Goal: Task Accomplishment & Management: Use online tool/utility

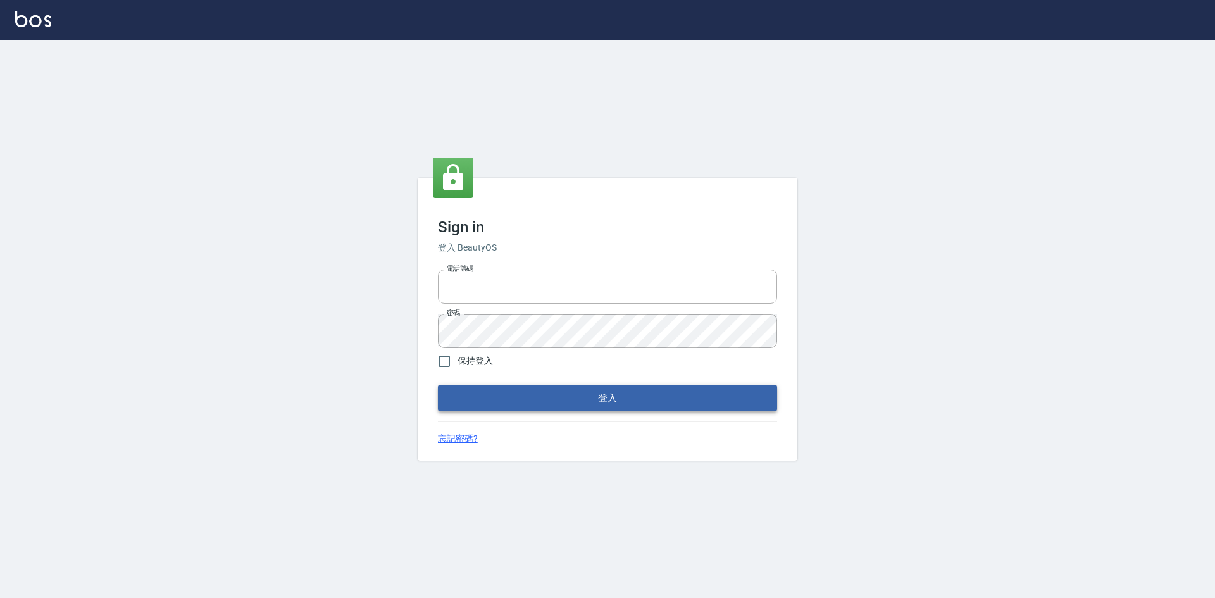
type input "0963852741"
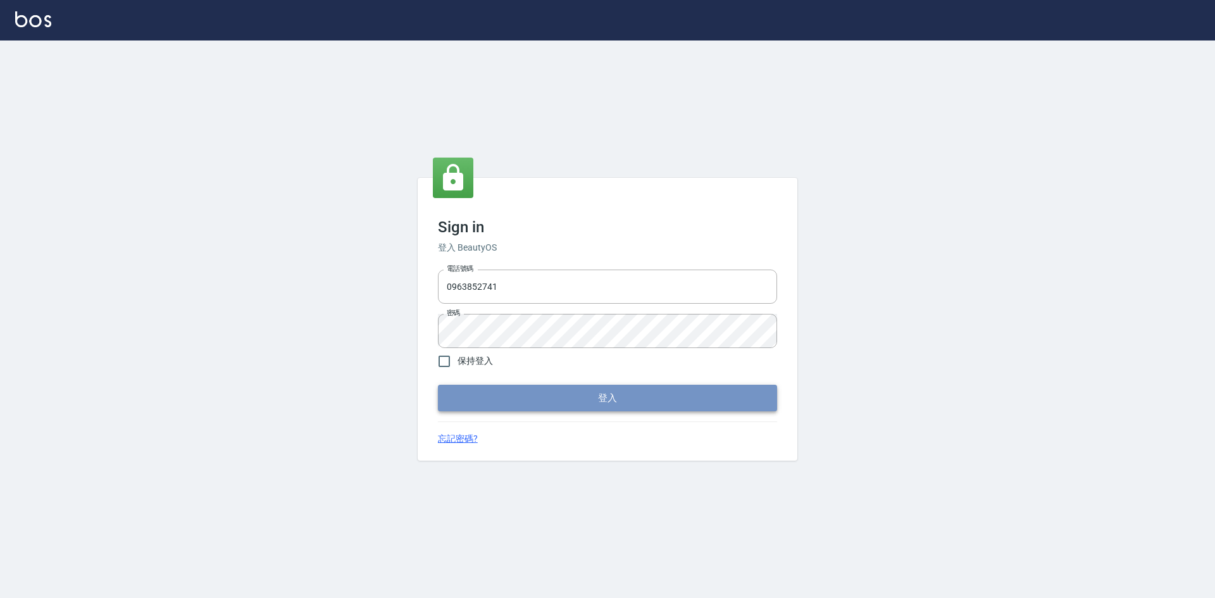
click at [471, 396] on button "登入" at bounding box center [607, 398] width 339 height 27
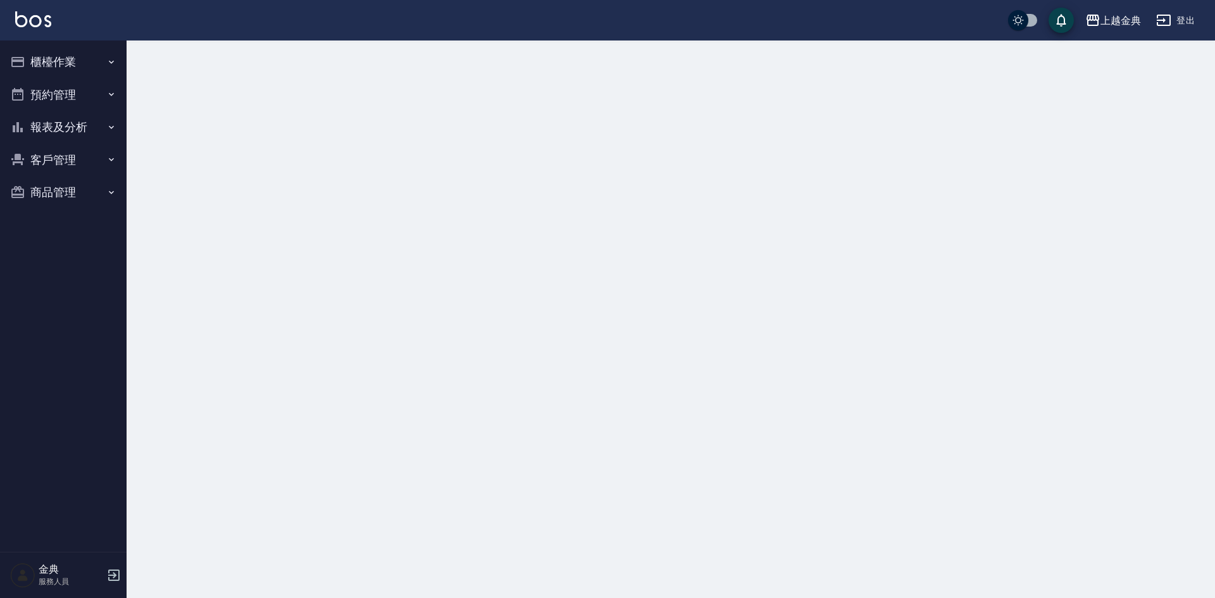
click at [72, 67] on button "櫃檯作業" at bounding box center [63, 62] width 116 height 33
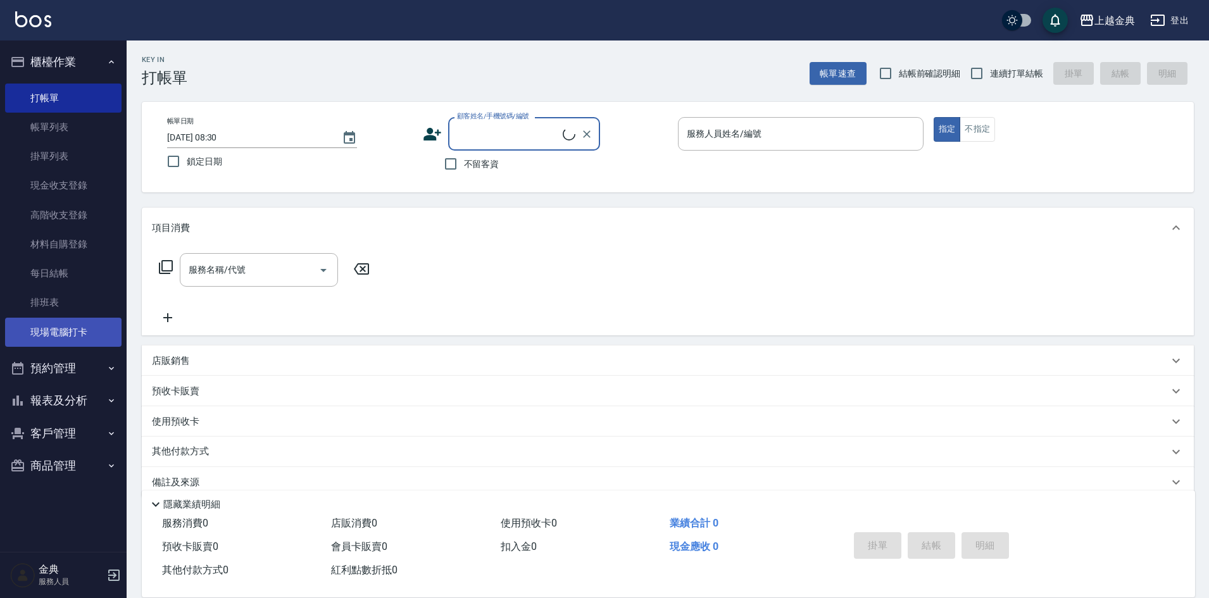
click at [100, 330] on link "現場電腦打卡" at bounding box center [63, 332] width 116 height 29
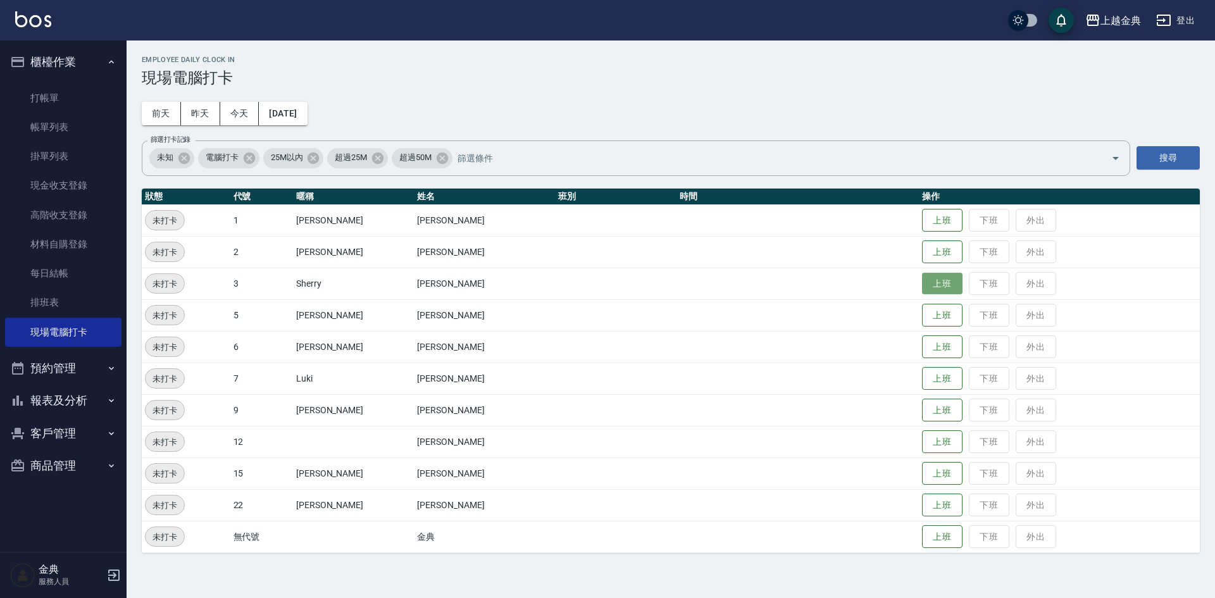
click at [922, 284] on button "上班" at bounding box center [942, 284] width 41 height 22
click at [245, 123] on button "今天" at bounding box center [239, 113] width 39 height 23
click at [922, 410] on button "上班" at bounding box center [942, 410] width 41 height 22
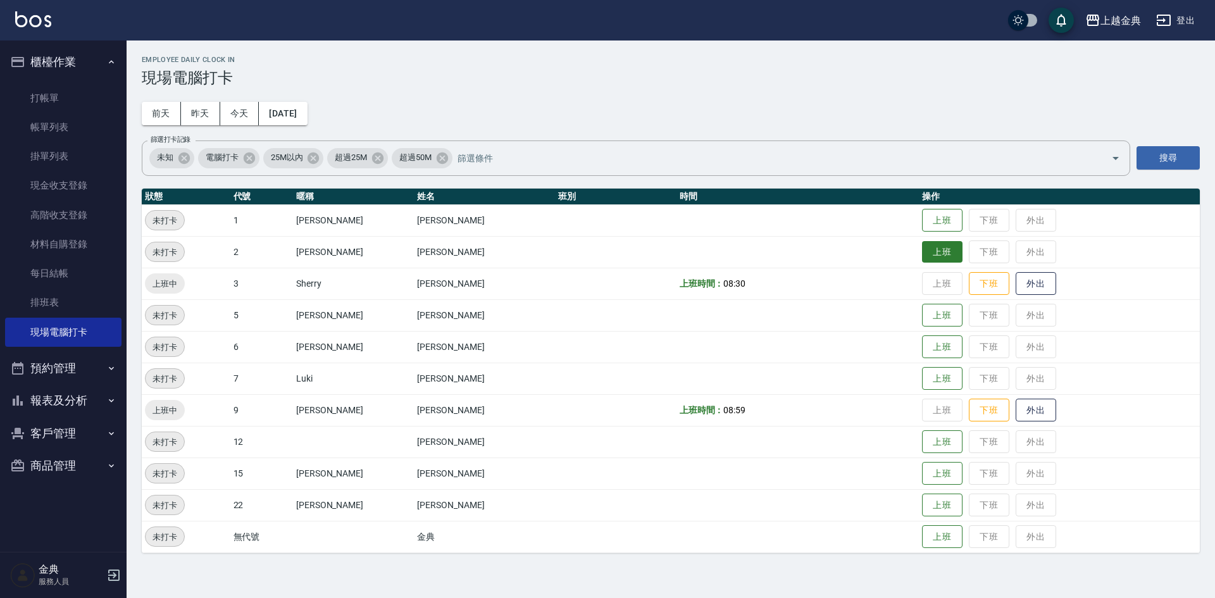
click at [922, 252] on button "上班" at bounding box center [942, 252] width 41 height 22
drag, startPoint x: 916, startPoint y: 311, endPoint x: 917, endPoint y: 320, distance: 8.9
click at [922, 320] on button "上班" at bounding box center [942, 315] width 41 height 22
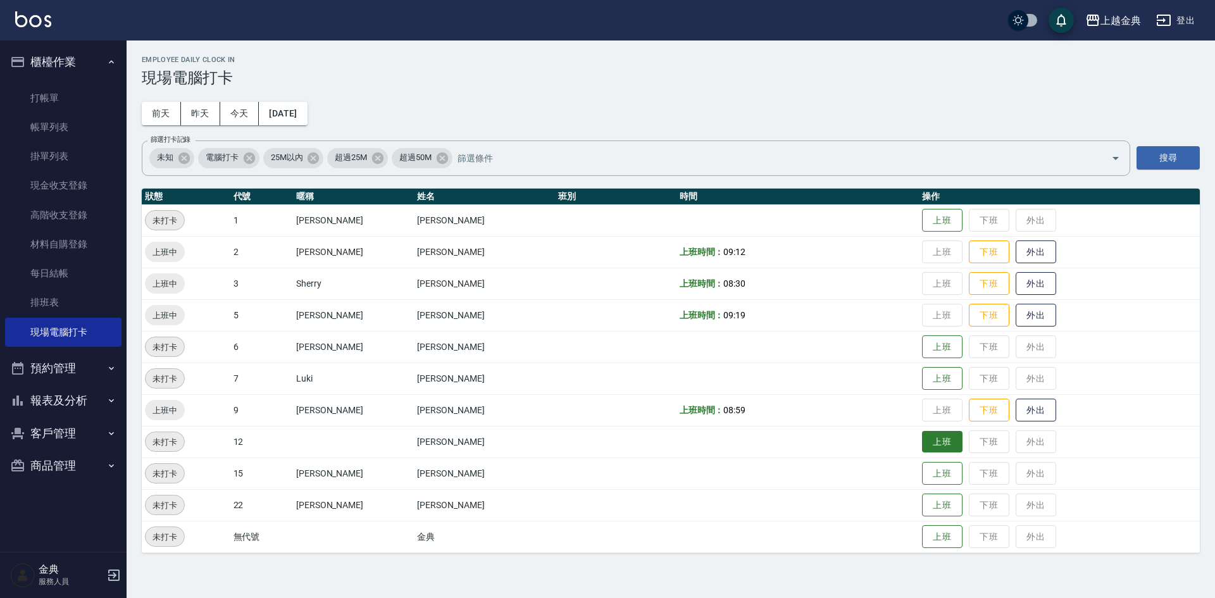
click at [922, 448] on button "上班" at bounding box center [942, 442] width 41 height 22
click at [922, 354] on button "上班" at bounding box center [942, 347] width 41 height 22
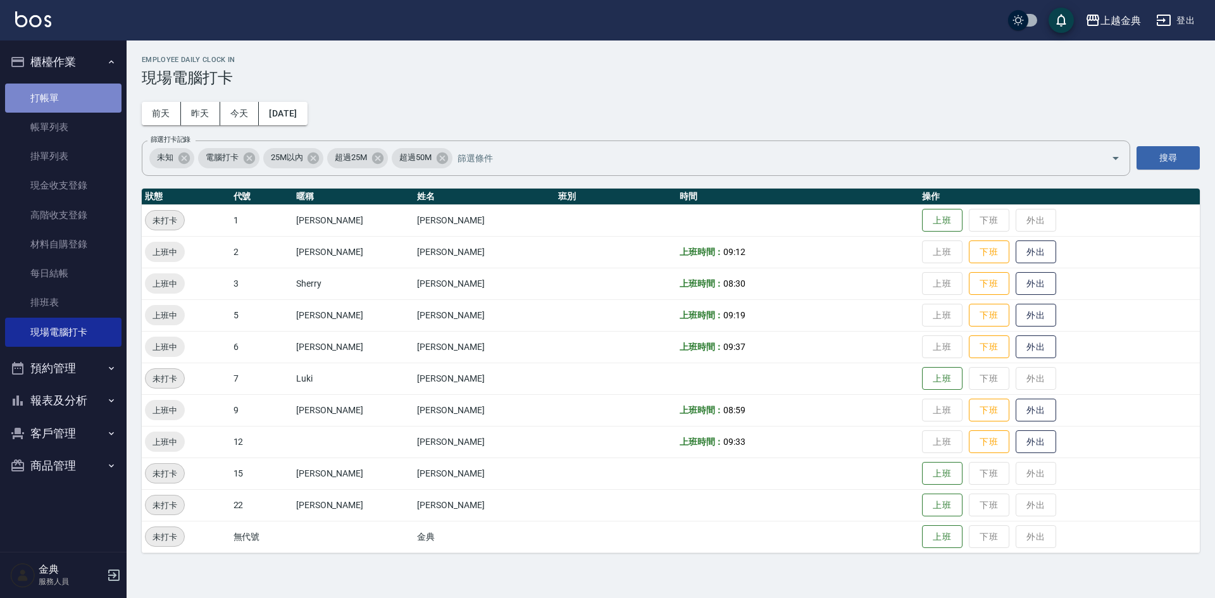
click at [34, 103] on link "打帳單" at bounding box center [63, 98] width 116 height 29
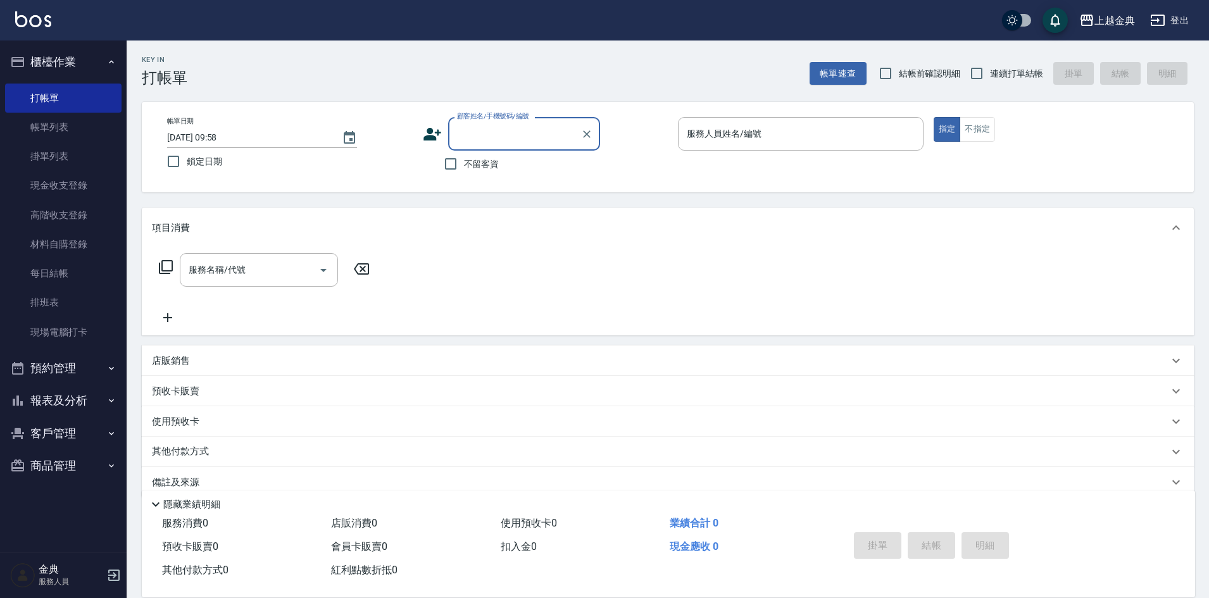
click at [99, 377] on button "預約管理" at bounding box center [63, 368] width 116 height 33
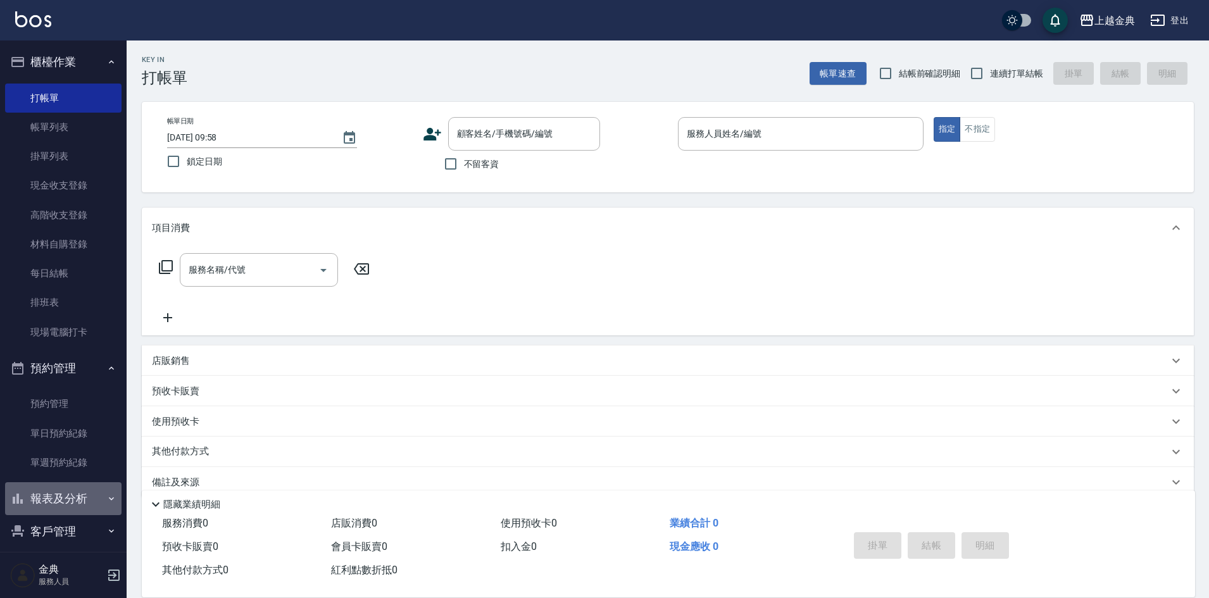
click at [106, 498] on icon "button" at bounding box center [111, 499] width 10 height 10
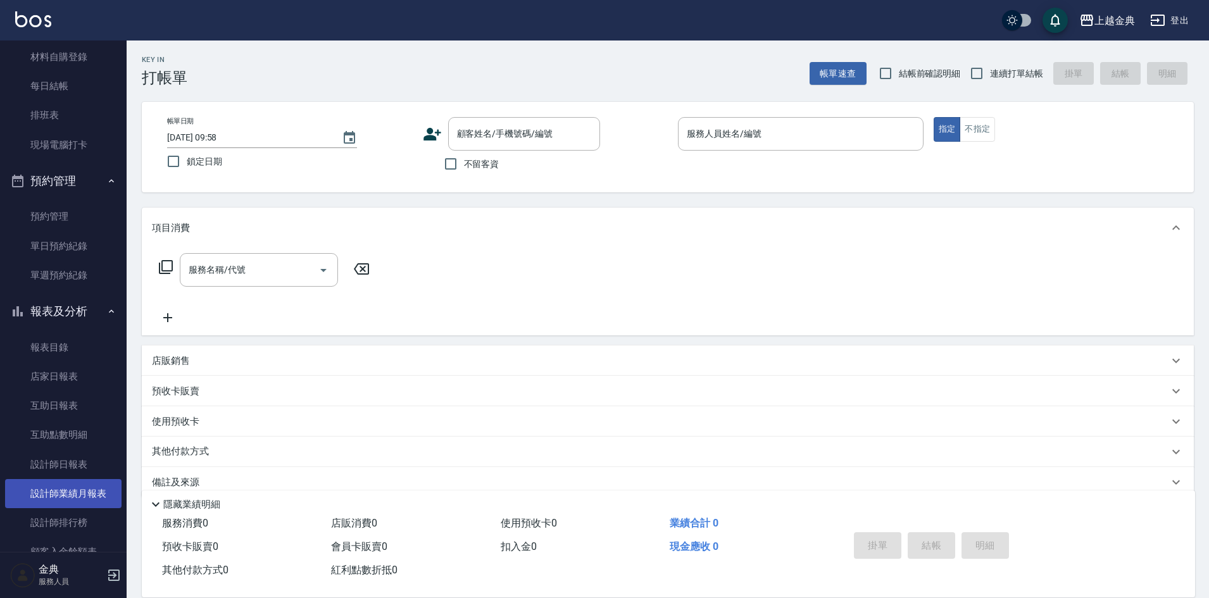
scroll to position [190, 0]
click at [89, 468] on link "設計師日報表" at bounding box center [63, 461] width 116 height 29
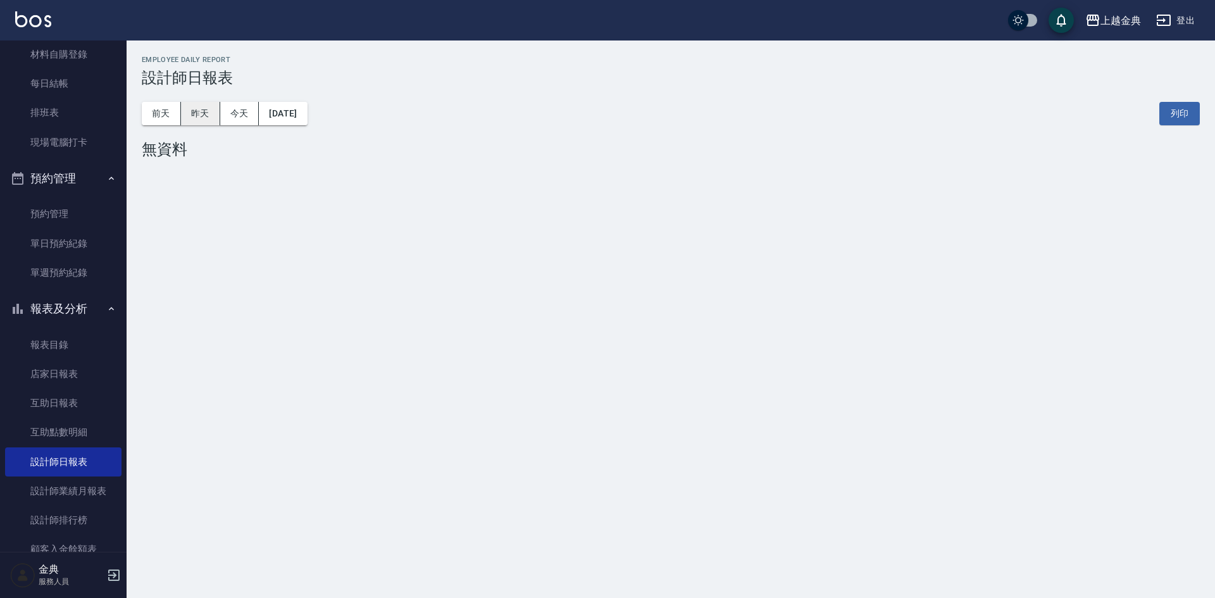
click at [187, 109] on button "昨天" at bounding box center [200, 113] width 39 height 23
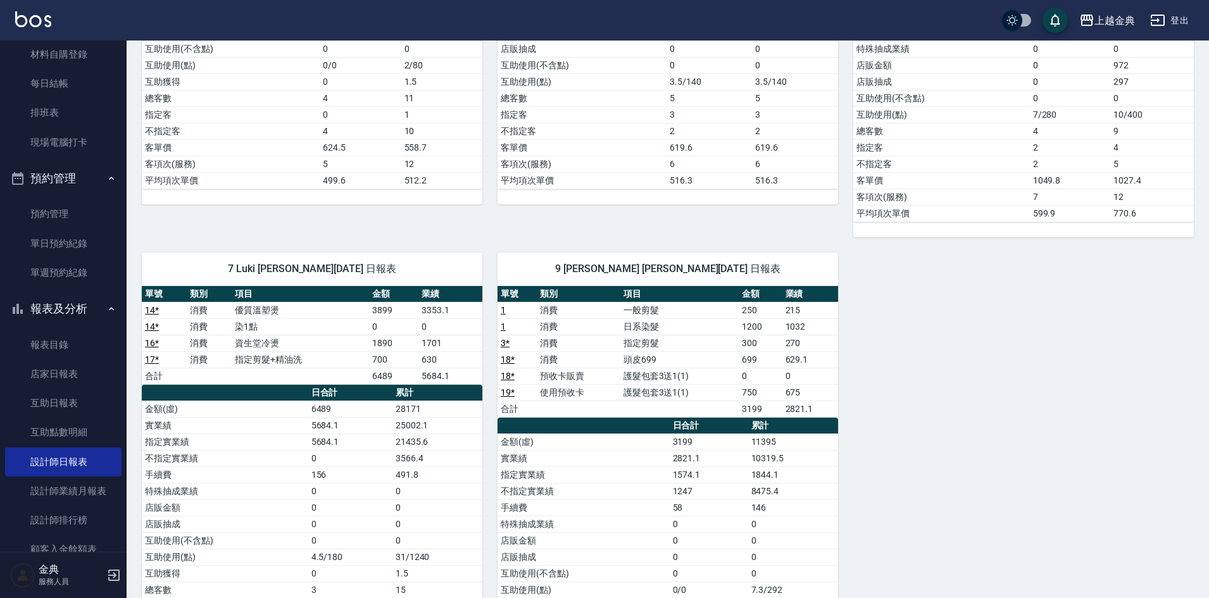
scroll to position [63, 0]
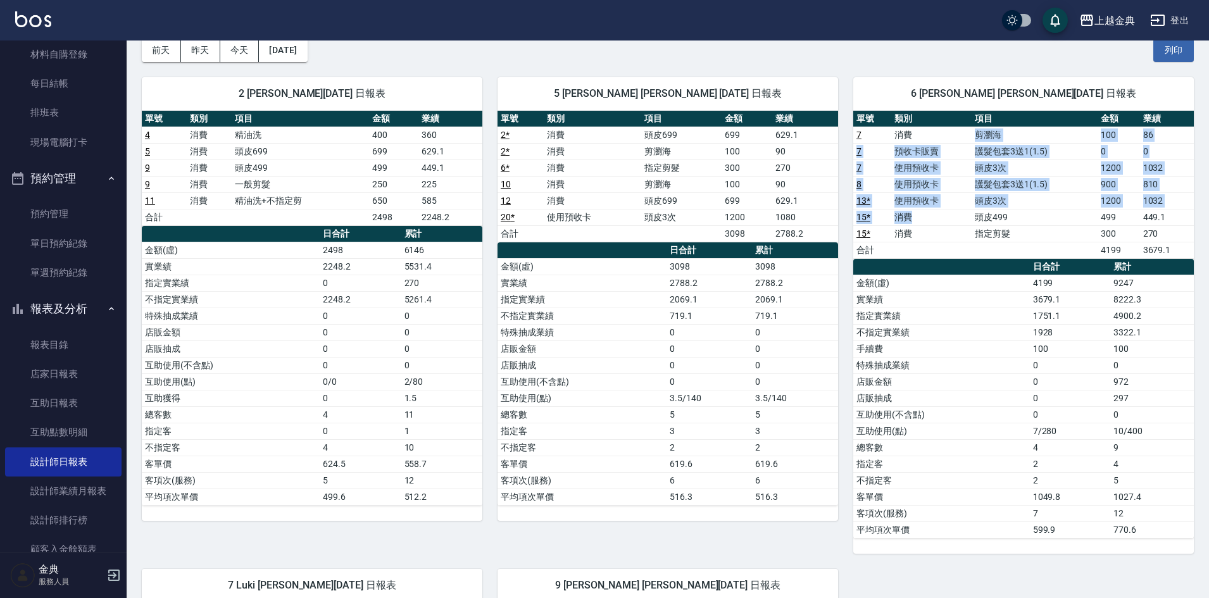
drag, startPoint x: 942, startPoint y: 133, endPoint x: 942, endPoint y: 210, distance: 77.2
click at [942, 210] on tbody "7 消費 剪瀏海 100 86 7 預收卡販賣 護髮包套3送1(1.5) 0 0 7 使用預收卡 頭皮3次 1200 1032 8 使用預收卡 護髮包套3送1…" at bounding box center [1023, 193] width 340 height 132
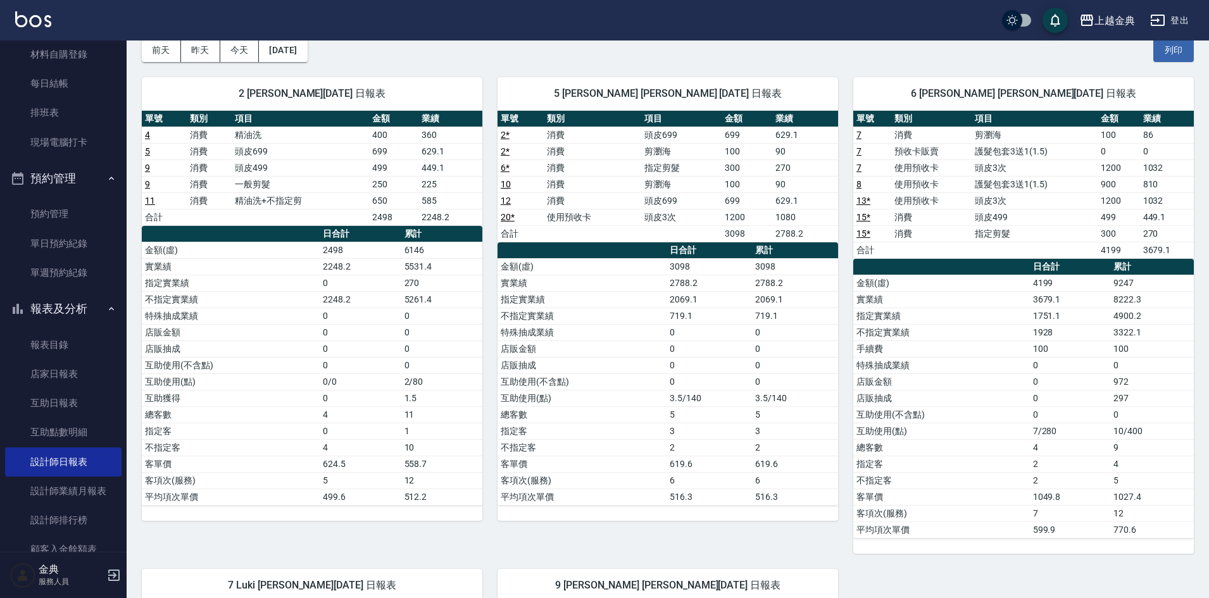
click at [937, 261] on th "a dense table" at bounding box center [941, 267] width 177 height 16
click at [72, 342] on link "報表目錄" at bounding box center [63, 344] width 116 height 29
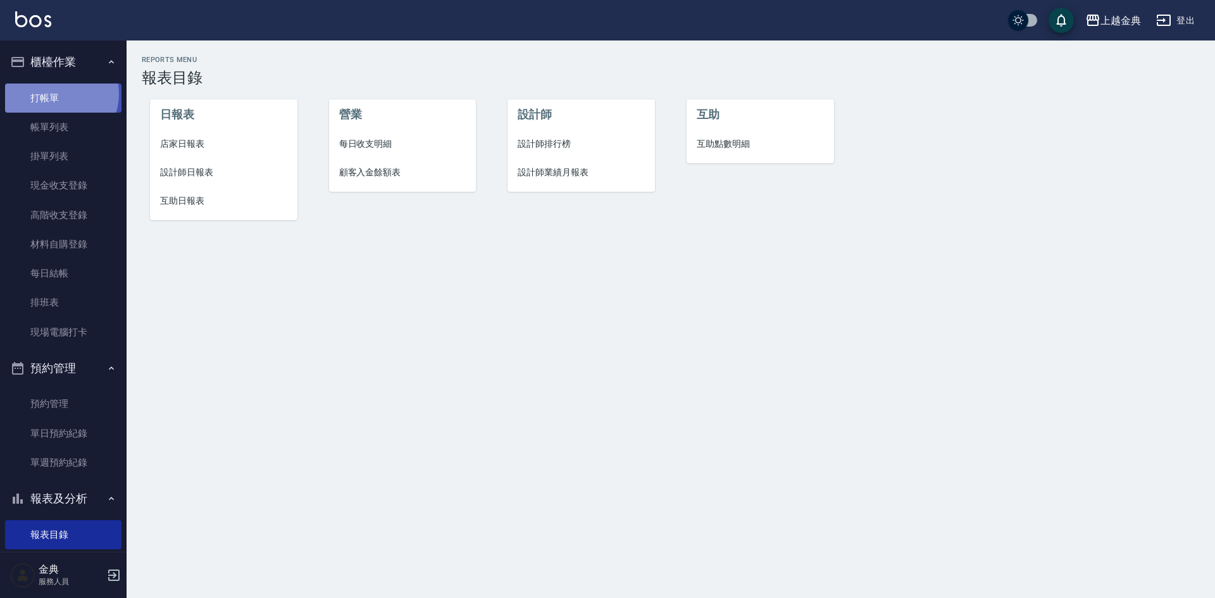
click at [56, 94] on link "打帳單" at bounding box center [63, 98] width 116 height 29
